Goal: Contribute content

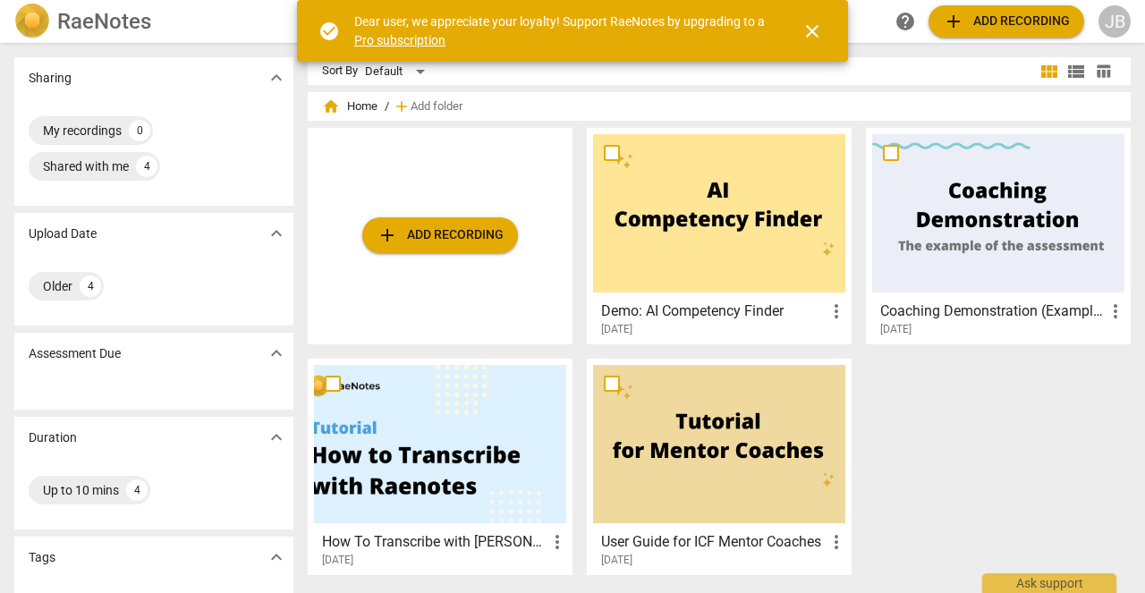
click at [451, 239] on span "add Add recording" at bounding box center [440, 234] width 127 height 21
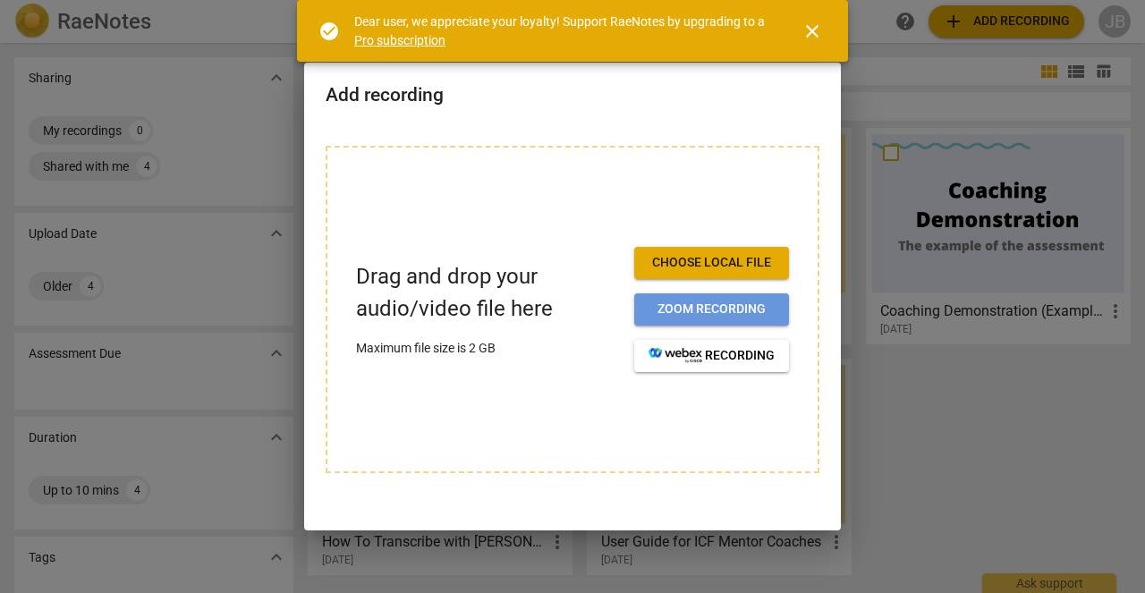
click at [663, 312] on span "Zoom recording" at bounding box center [711, 309] width 126 height 18
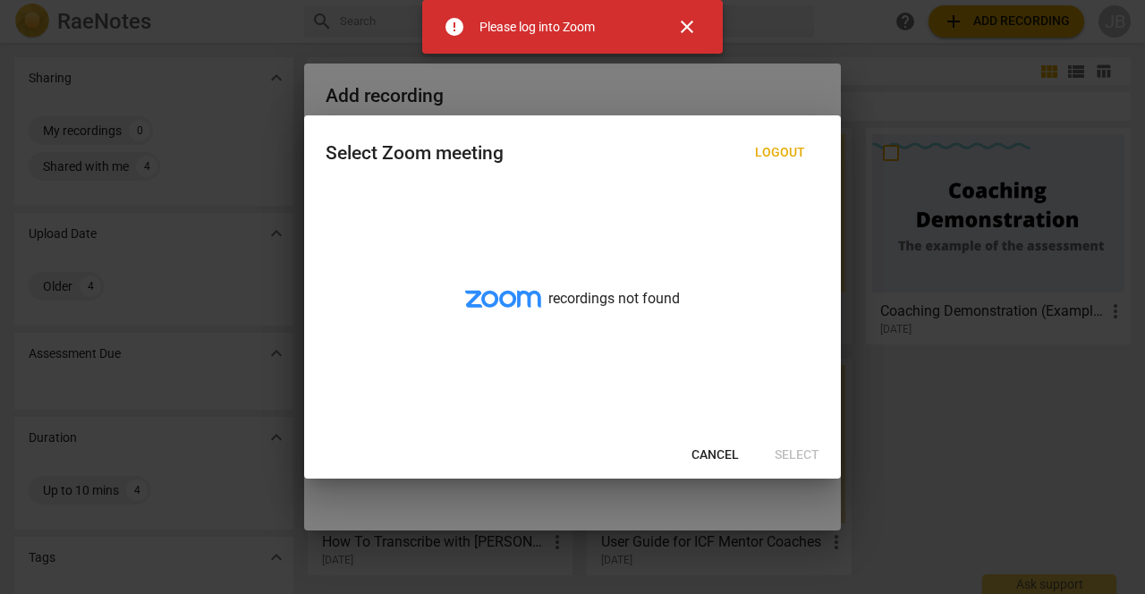
click at [724, 461] on span "Cancel" at bounding box center [714, 455] width 47 height 18
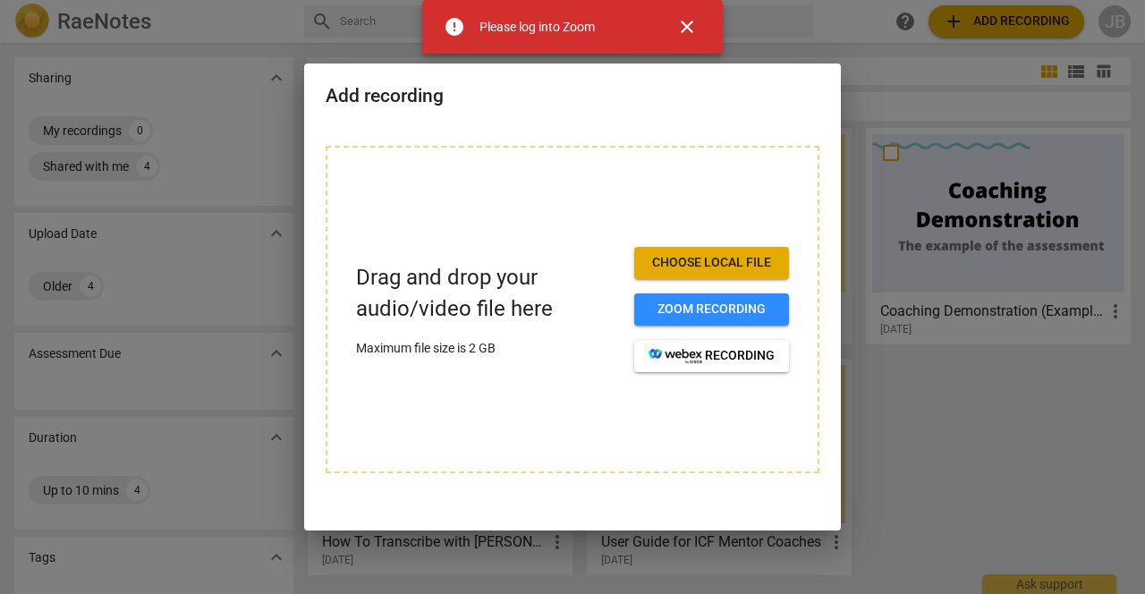
click at [906, 453] on div at bounding box center [572, 297] width 1145 height 594
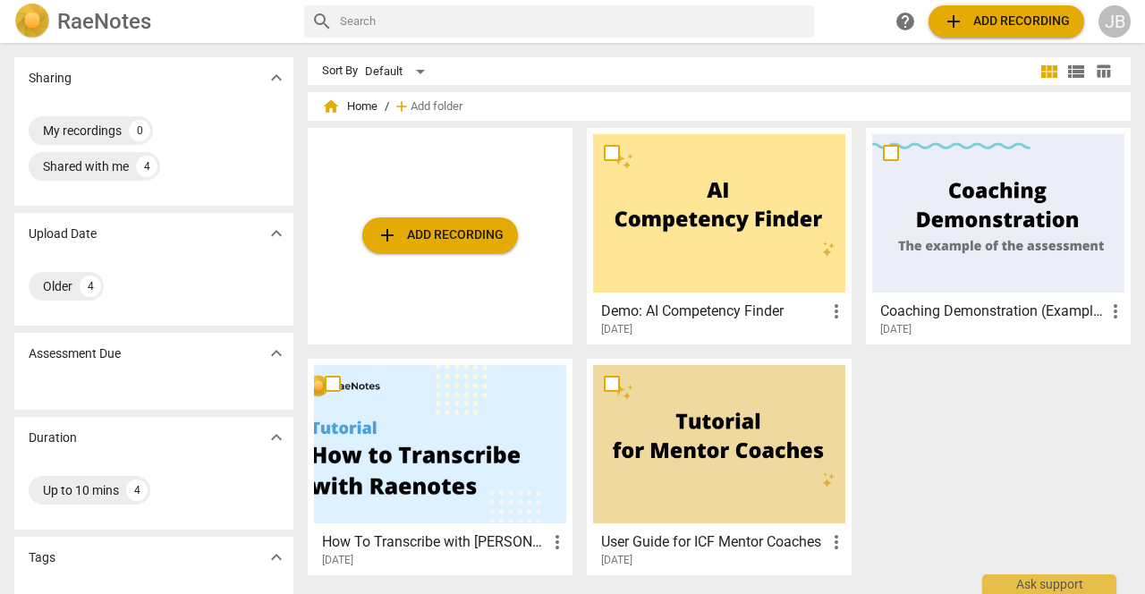
click at [436, 226] on span "add Add recording" at bounding box center [440, 234] width 127 height 21
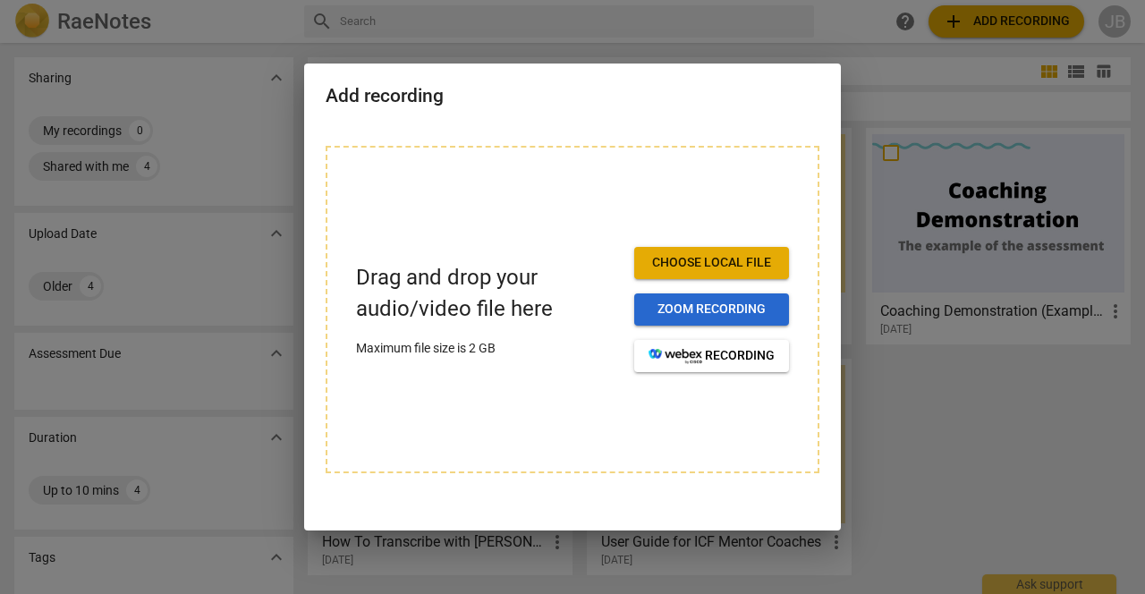
click at [778, 316] on button "Zoom recording" at bounding box center [711, 309] width 155 height 32
